Goal: Task Accomplishment & Management: Manage account settings

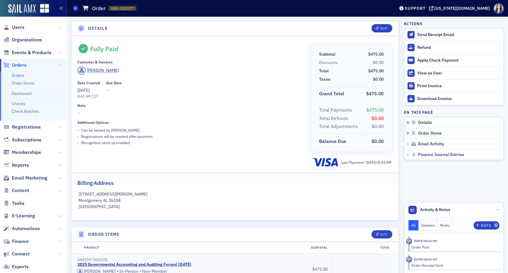
click at [197, 18] on div "Details Edit Fully Paid Customer & Invoicee Amanda Rollan Date Created 10/2/202…" at bounding box center [235, 272] width 328 height 511
click at [162, 58] on div "Fully Paid Customer & Invoicee Amanda Rollan Date Created 10/2/2025 8:43 AM CDT…" at bounding box center [189, 106] width 225 height 124
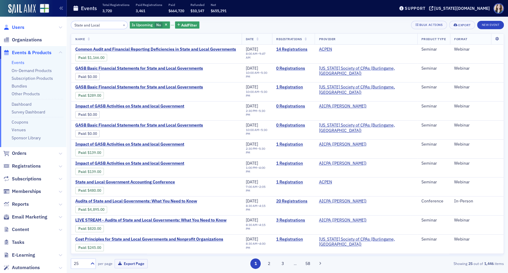
click at [15, 26] on span "Users" at bounding box center [18, 27] width 13 height 7
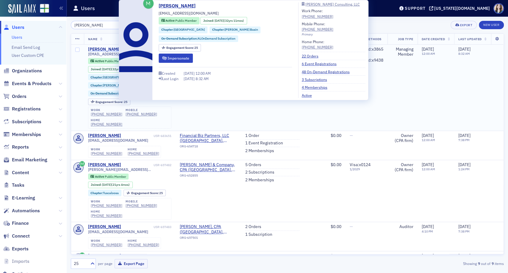
type input "scotty segroves"
click at [104, 48] on div "Scotty Segroves" at bounding box center [104, 49] width 33 height 5
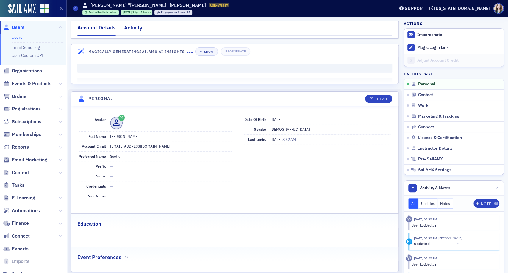
click at [133, 30] on div "Activity" at bounding box center [133, 29] width 18 height 11
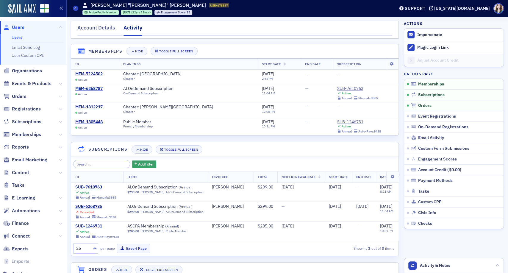
click at [144, 25] on nav "Account Details Activity" at bounding box center [234, 30] width 315 height 12
click at [147, 24] on nav "Account Details Activity" at bounding box center [234, 30] width 315 height 12
click at [73, 23] on div "Account Details Activity" at bounding box center [235, 30] width 328 height 18
click at [154, 25] on nav "Account Details Activity" at bounding box center [234, 30] width 315 height 12
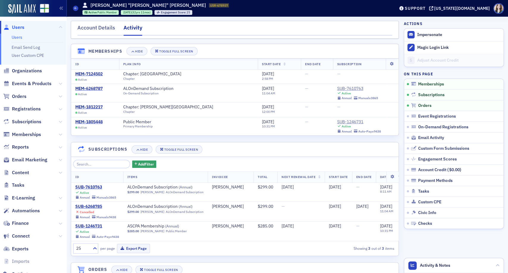
click at [170, 26] on nav "Account Details Activity" at bounding box center [234, 30] width 315 height 12
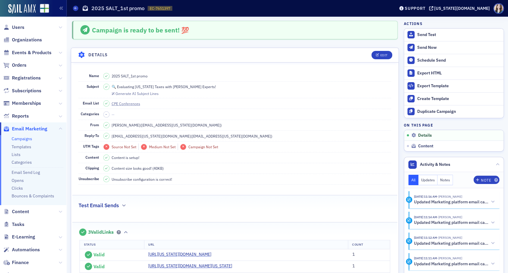
click at [74, 52] on header "Details Edit" at bounding box center [234, 55] width 327 height 15
click at [106, 124] on icon at bounding box center [106, 125] width 2 height 3
click at [374, 57] on button "Edit" at bounding box center [381, 55] width 21 height 8
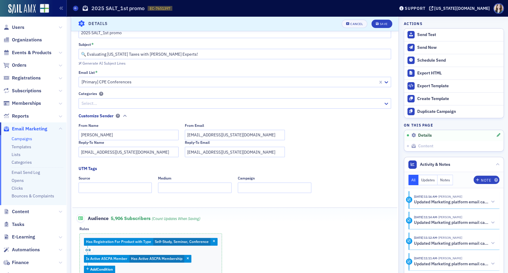
scroll to position [61, 0]
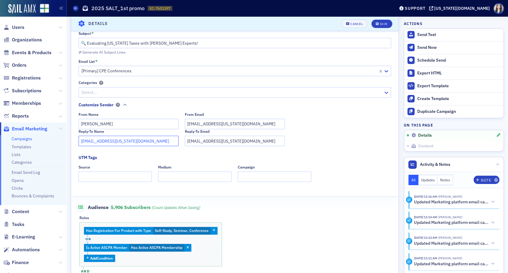
click at [154, 141] on input "info@alabama.cpa" at bounding box center [129, 141] width 100 height 10
drag, startPoint x: 154, startPoint y: 141, endPoint x: 81, endPoint y: 141, distance: 73.5
click at [81, 141] on input "info@alabama.cpa" at bounding box center [129, 141] width 100 height 10
type input "slowery@alabama.cpa"
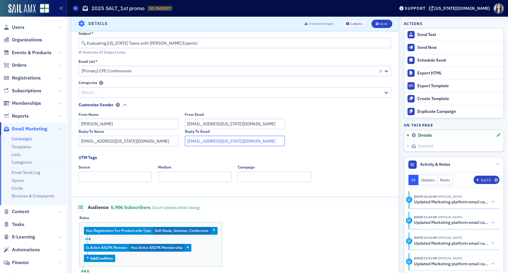
drag, startPoint x: 225, startPoint y: 143, endPoint x: 181, endPoint y: 146, distance: 44.5
click at [181, 146] on fieldset "Customize Sender From Name Sarah Lowery From Email slowery@alabama.cpa Reply-To…" at bounding box center [237, 126] width 316 height 49
type input "slowery@alabama.cpa"
click at [305, 121] on div "From Name Sarah Lowery From Email slowery@alabama.cpa" at bounding box center [235, 120] width 313 height 17
click at [380, 24] on div "Save" at bounding box center [384, 23] width 8 height 3
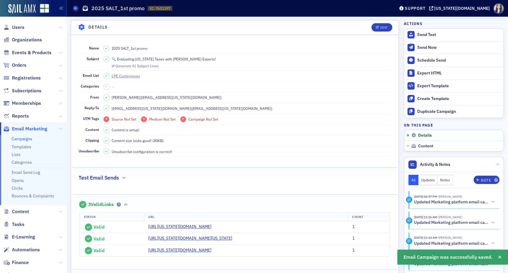
scroll to position [0, 0]
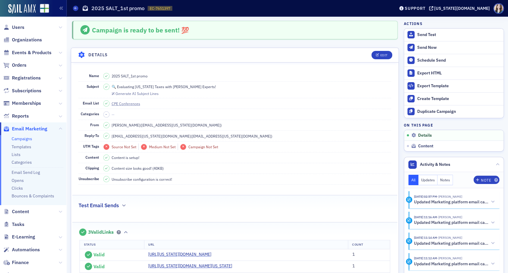
click at [361, 53] on header "Details Edit" at bounding box center [234, 55] width 327 height 15
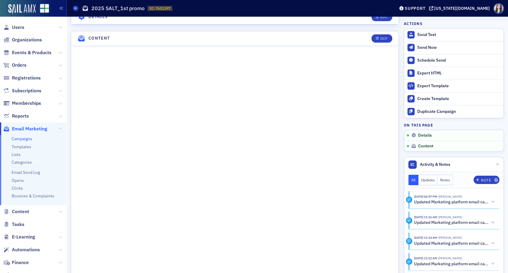
scroll to position [364, 0]
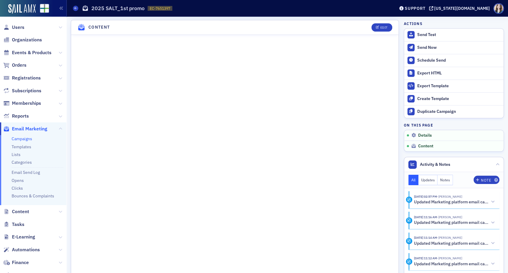
click at [362, 29] on header "Content Edit" at bounding box center [234, 27] width 327 height 15
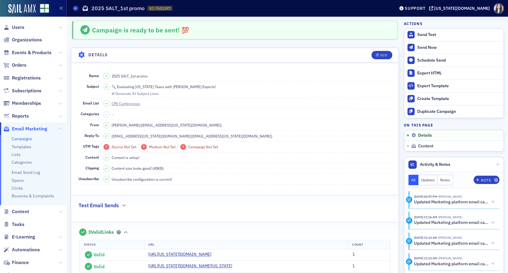
scroll to position [0, 0]
click at [242, 140] on dd "slowery@alabama.cpa ( slowery@alabama.cpa )" at bounding box center [247, 136] width 288 height 10
click at [409, 62] on div at bounding box center [410, 60] width 7 height 7
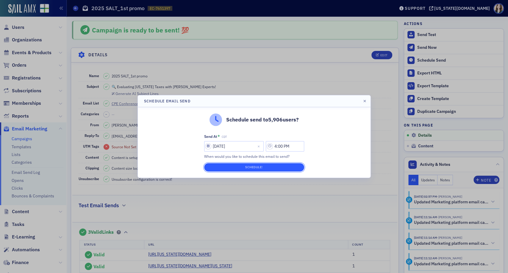
click at [262, 168] on button "Schedule!" at bounding box center [254, 167] width 100 height 8
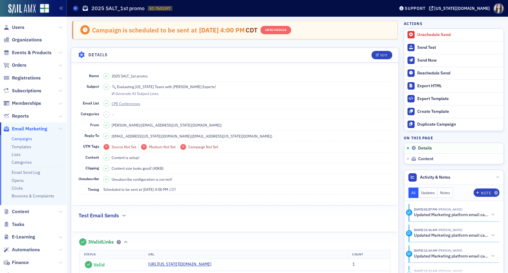
click at [22, 139] on link "Campaigns" at bounding box center [22, 138] width 21 height 5
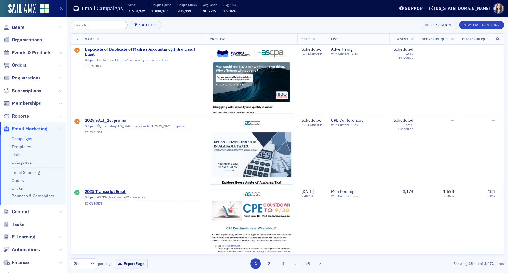
click at [227, 24] on div "Add Filter Bulk Actions New Email Campaign" at bounding box center [287, 25] width 433 height 8
click at [214, 23] on div "Add Filter Bulk Actions New Email Campaign" at bounding box center [287, 25] width 433 height 8
click at [215, 27] on div "Add Filter Bulk Actions New Email Campaign" at bounding box center [287, 25] width 433 height 8
click at [113, 118] on span "2025 SALT_1st promo" at bounding box center [143, 120] width 117 height 5
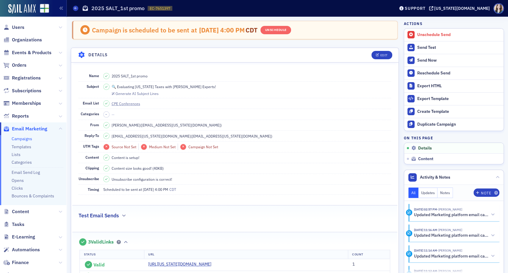
click at [246, 108] on dd "CPE Conferences" at bounding box center [247, 103] width 288 height 10
click at [326, 43] on fieldset "Campaign is scheduled to be sent at 10/2/2025 4:00 PM CDT Unschedule" at bounding box center [235, 29] width 341 height 29
click at [361, 53] on header "Details Edit" at bounding box center [234, 55] width 327 height 15
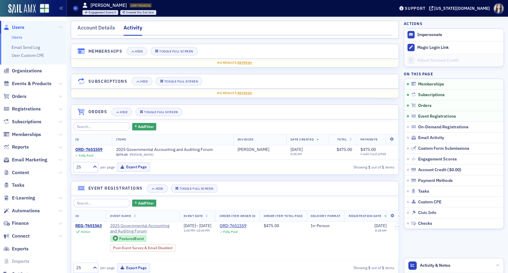
click at [13, 27] on span "Users" at bounding box center [18, 27] width 13 height 7
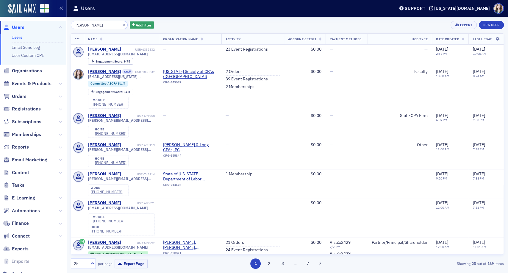
type input "sarah lowery"
click at [157, 21] on div "sarah lowery × Add Filter Export New User" at bounding box center [287, 25] width 433 height 8
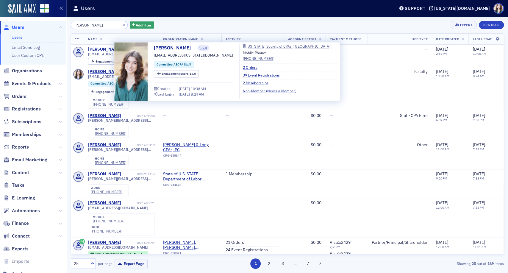
click at [149, 45] on div "Sarah Lowery Staff slowery@alabama.cpa Committee : ASCPA Staff Engagement Score…" at bounding box center [227, 71] width 219 height 54
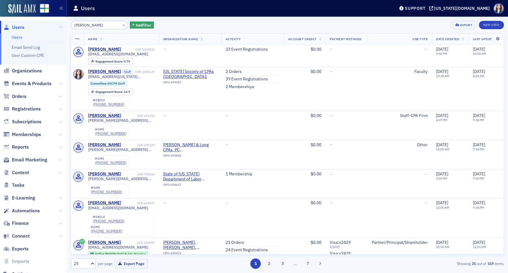
click at [152, 22] on div "sarah lowery × Add Filter Export New User" at bounding box center [287, 25] width 433 height 8
click at [121, 22] on button "×" at bounding box center [123, 24] width 5 height 5
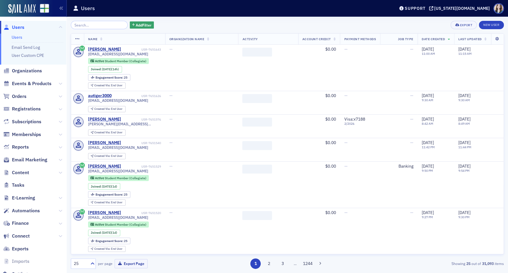
click at [152, 22] on div "Add Filter Export New User" at bounding box center [287, 25] width 433 height 8
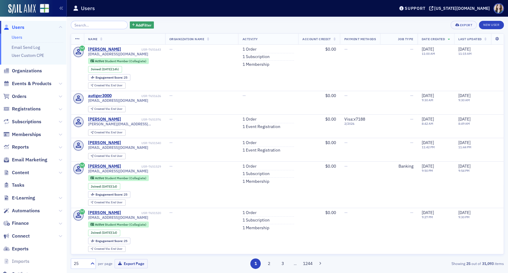
click at [148, 22] on div "Add Filter Export New User" at bounding box center [287, 25] width 433 height 8
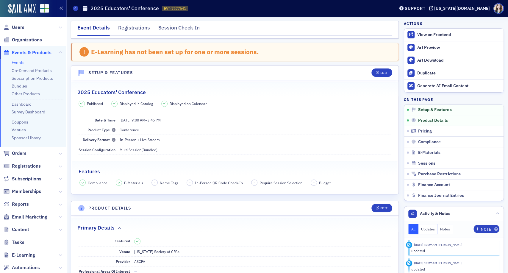
click at [215, 27] on nav "Event Details Registrations Session Check-In" at bounding box center [234, 30] width 315 height 12
click at [255, 24] on nav "Event Details Registrations Session Check-In" at bounding box center [234, 30] width 315 height 12
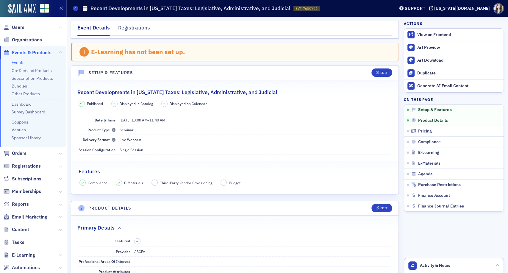
click at [184, 49] on div "E-Learning has not been set up." at bounding box center [235, 52] width 328 height 18
click at [130, 28] on div "Registrations" at bounding box center [134, 29] width 32 height 11
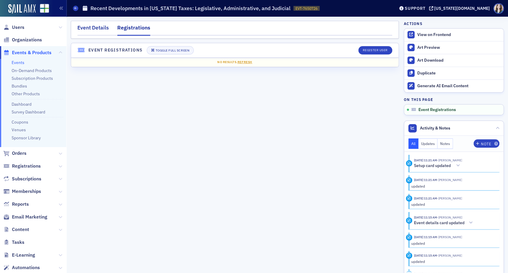
click at [90, 26] on div "Event Details" at bounding box center [93, 29] width 32 height 11
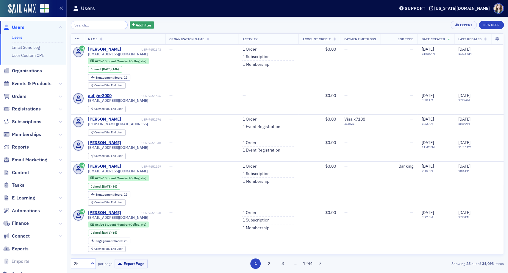
click at [313, 6] on div "Users" at bounding box center [229, 8] width 313 height 11
click at [153, 27] on div "Add Filter Export New User" at bounding box center [287, 25] width 433 height 8
click at [168, 24] on div "Add Filter Export New User" at bounding box center [287, 25] width 433 height 8
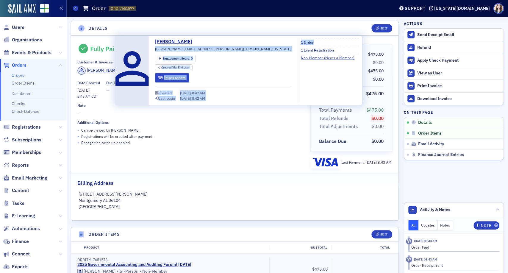
drag, startPoint x: 155, startPoint y: 49, endPoint x: 225, endPoint y: 47, distance: 70.0
click at [225, 47] on div "[PERSON_NAME] [PERSON_NAME][EMAIL_ADDRESS][PERSON_NAME][DOMAIN_NAME][US_STATE] …" at bounding box center [238, 70] width 241 height 65
click at [207, 48] on span "[PERSON_NAME][EMAIL_ADDRESS][PERSON_NAME][DOMAIN_NAME][US_STATE]" at bounding box center [223, 48] width 136 height 5
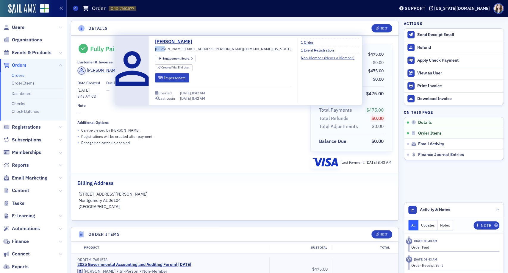
drag, startPoint x: 155, startPoint y: 49, endPoint x: 166, endPoint y: 48, distance: 11.3
click at [166, 48] on span "[PERSON_NAME][EMAIL_ADDRESS][PERSON_NAME][DOMAIN_NAME][US_STATE]" at bounding box center [223, 48] width 136 height 5
click at [160, 49] on span "[PERSON_NAME][EMAIL_ADDRESS][PERSON_NAME][DOMAIN_NAME][US_STATE]" at bounding box center [223, 48] width 136 height 5
drag, startPoint x: 155, startPoint y: 49, endPoint x: 220, endPoint y: 49, distance: 65.2
click at [220, 49] on span "[PERSON_NAME][EMAIL_ADDRESS][PERSON_NAME][DOMAIN_NAME][US_STATE]" at bounding box center [223, 48] width 136 height 5
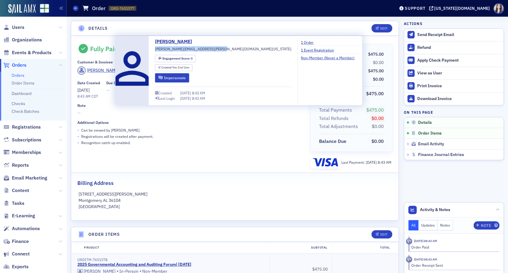
copy span "[PERSON_NAME][EMAIL_ADDRESS][PERSON_NAME][DOMAIN_NAME][US_STATE]"
click at [223, 30] on header "Details Edit" at bounding box center [234, 28] width 327 height 15
